Goal: Information Seeking & Learning: Learn about a topic

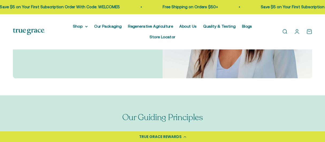
scroll to position [374, 0]
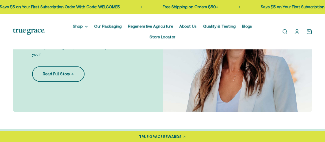
click at [68, 66] on link "Read Full Story →" at bounding box center [58, 74] width 52 height 16
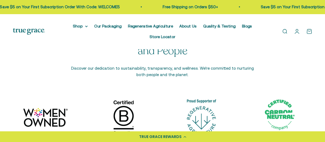
scroll to position [802, 0]
